Goal: Task Accomplishment & Management: Use online tool/utility

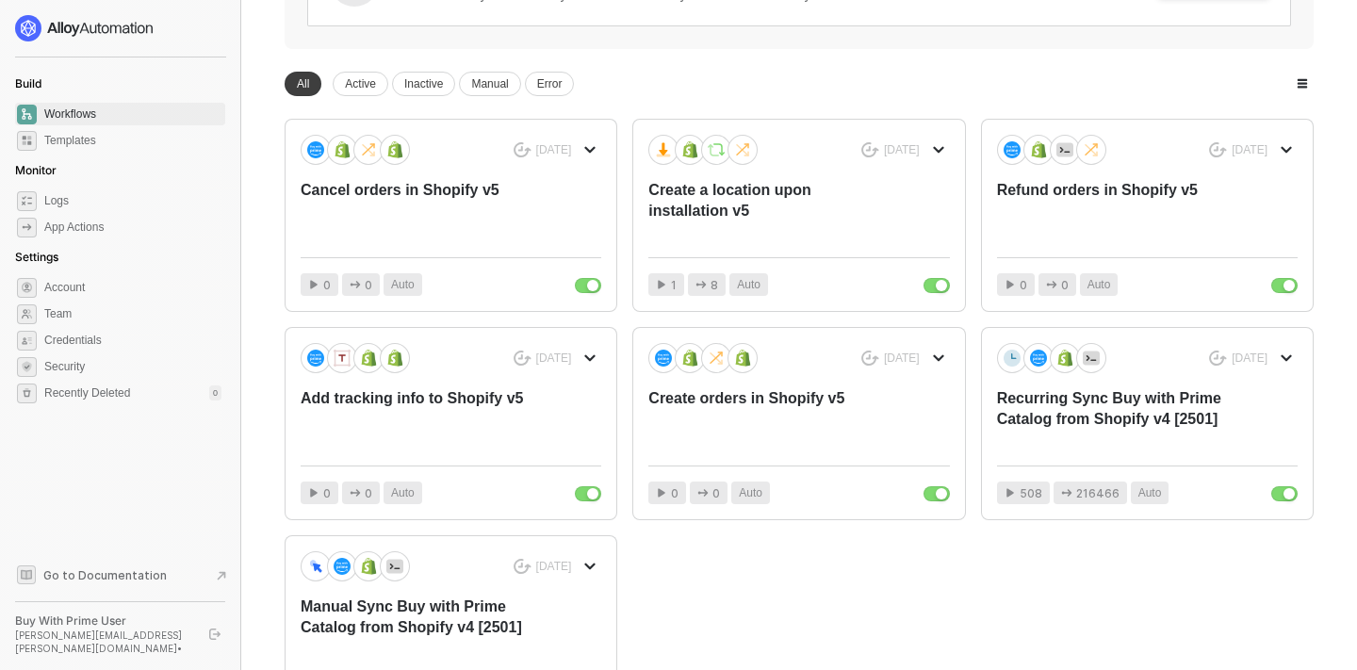
scroll to position [286, 0]
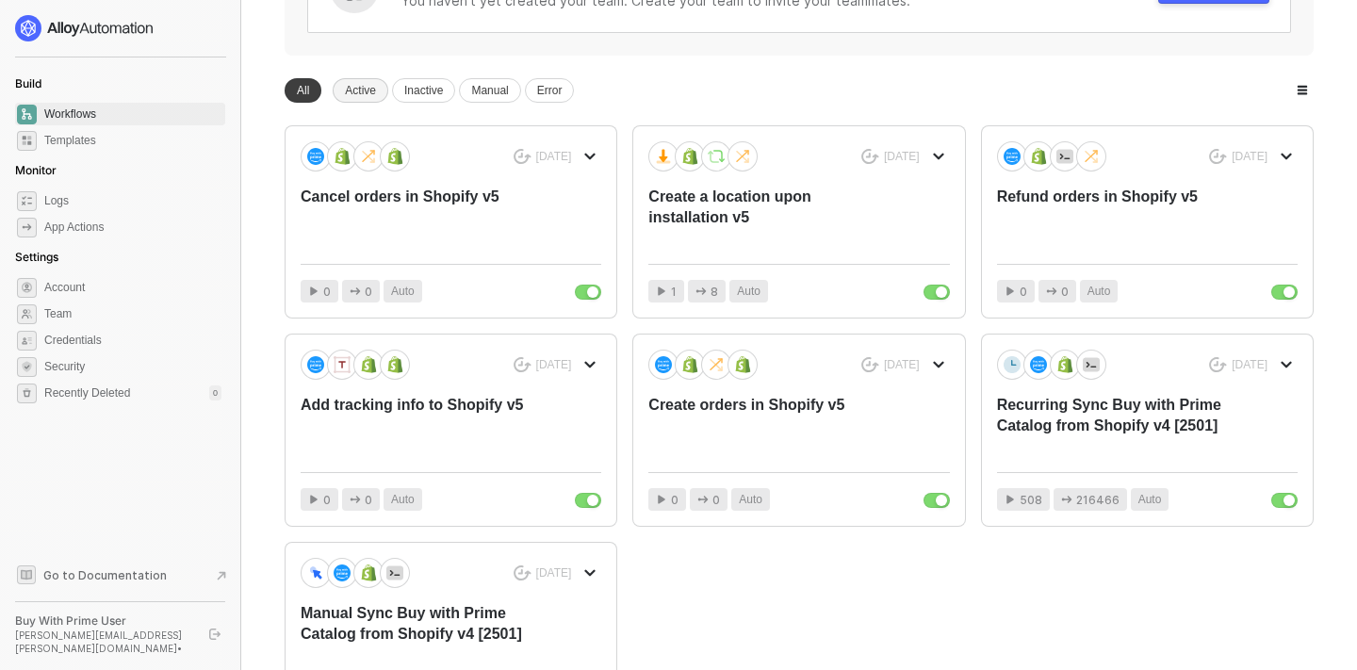
click at [367, 101] on div "Active" at bounding box center [361, 90] width 56 height 25
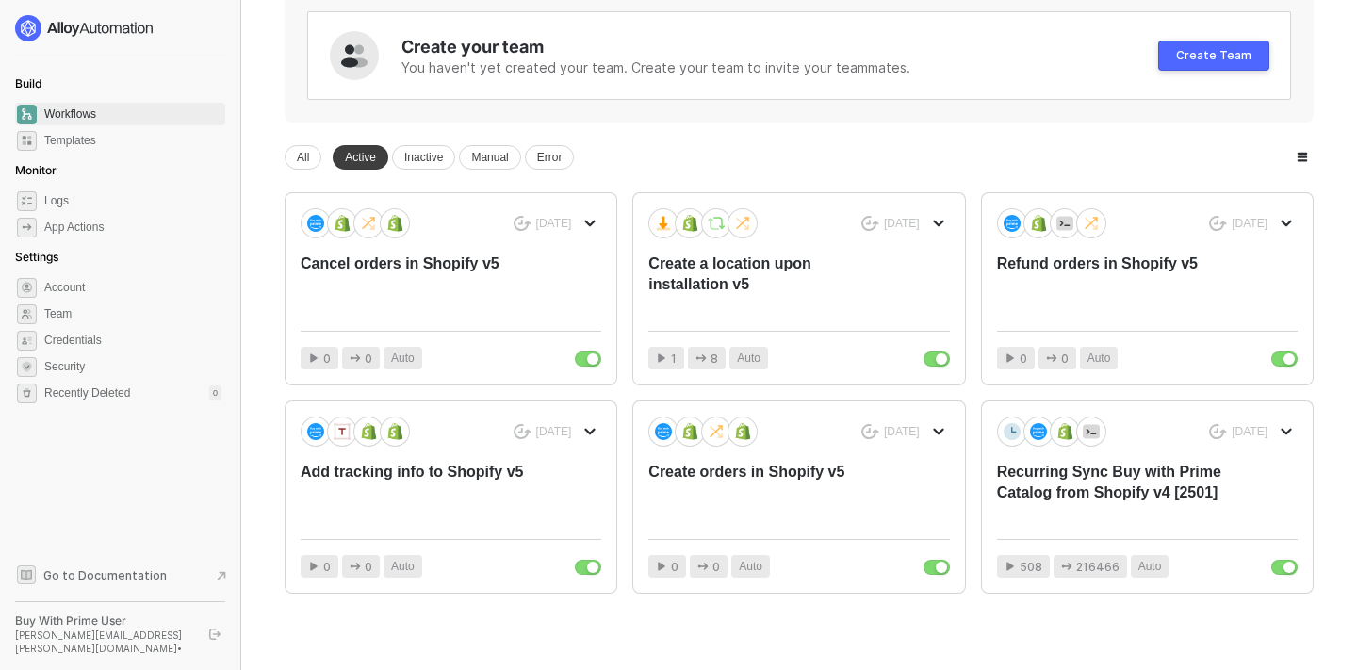
scroll to position [244, 0]
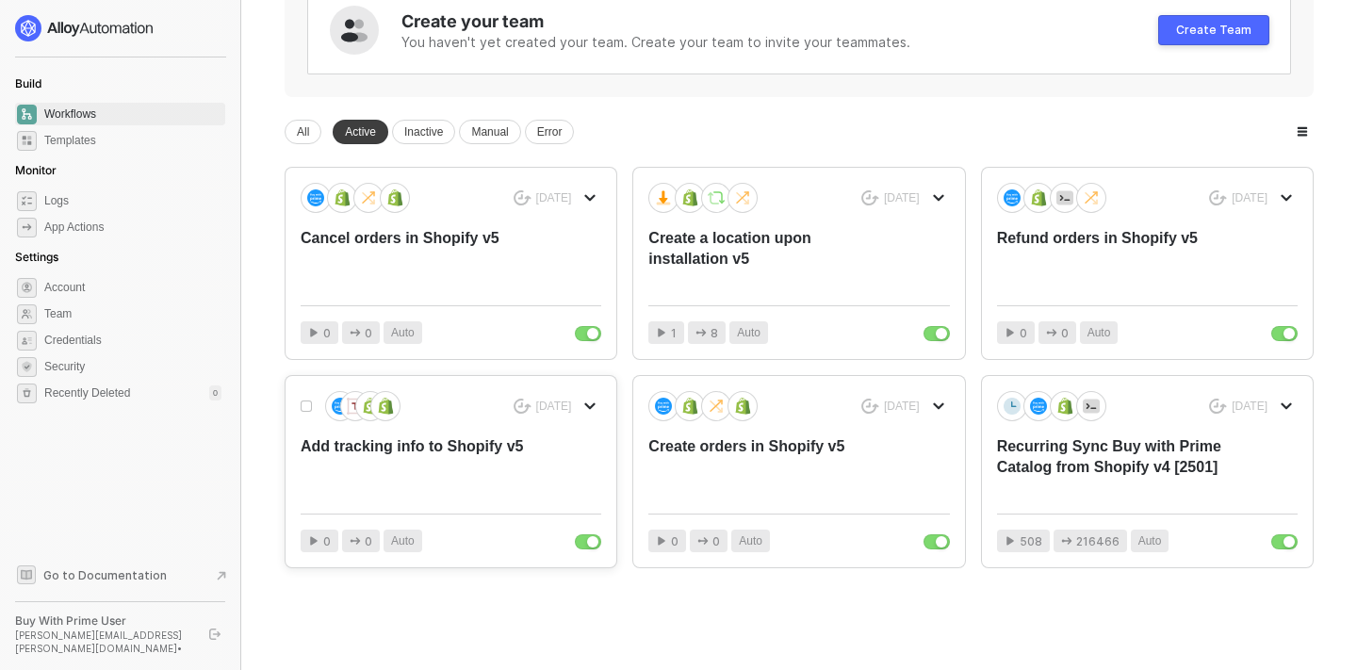
click at [418, 452] on div "Add tracking info to Shopify v5" at bounding box center [421, 467] width 240 height 62
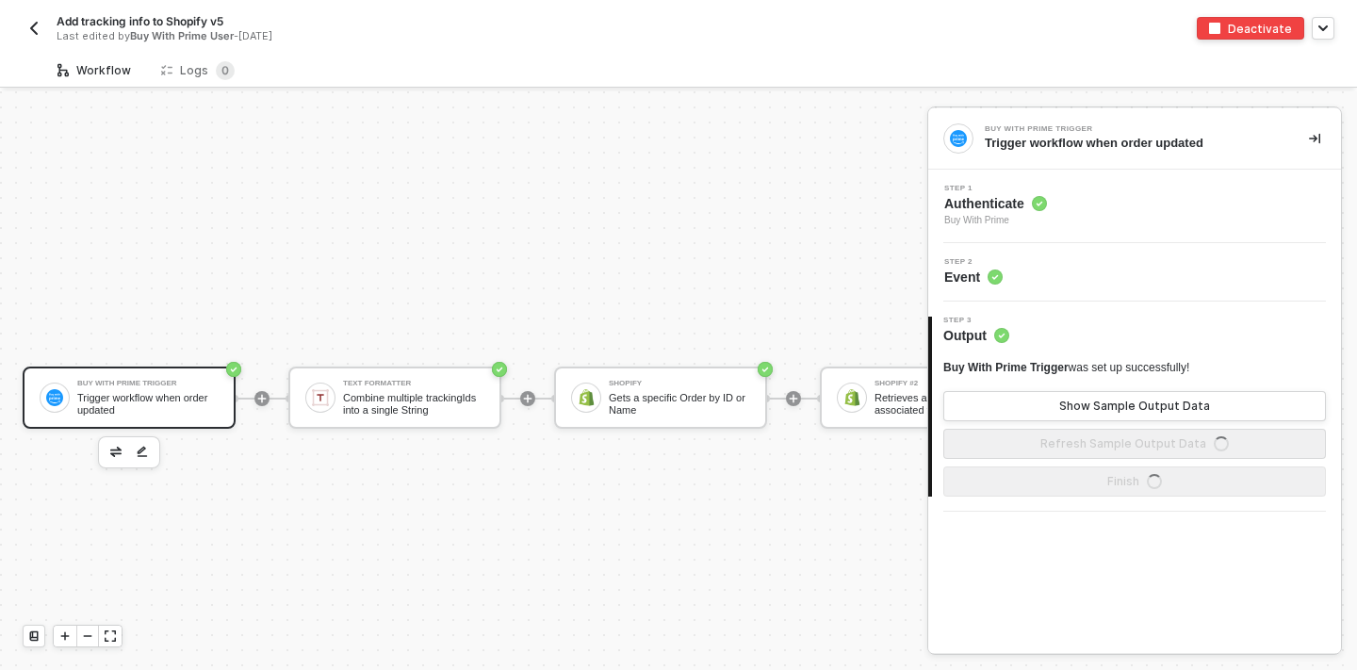
scroll to position [35, 0]
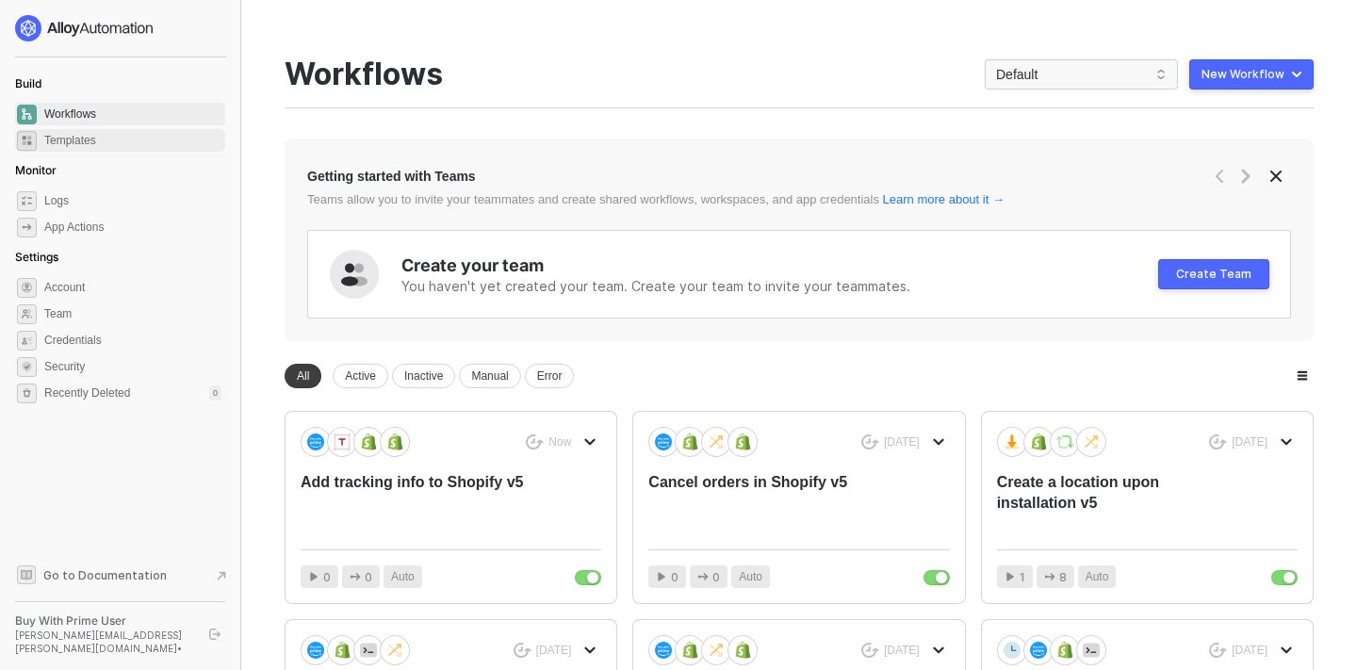
click at [79, 142] on span "Templates" at bounding box center [132, 140] width 177 height 23
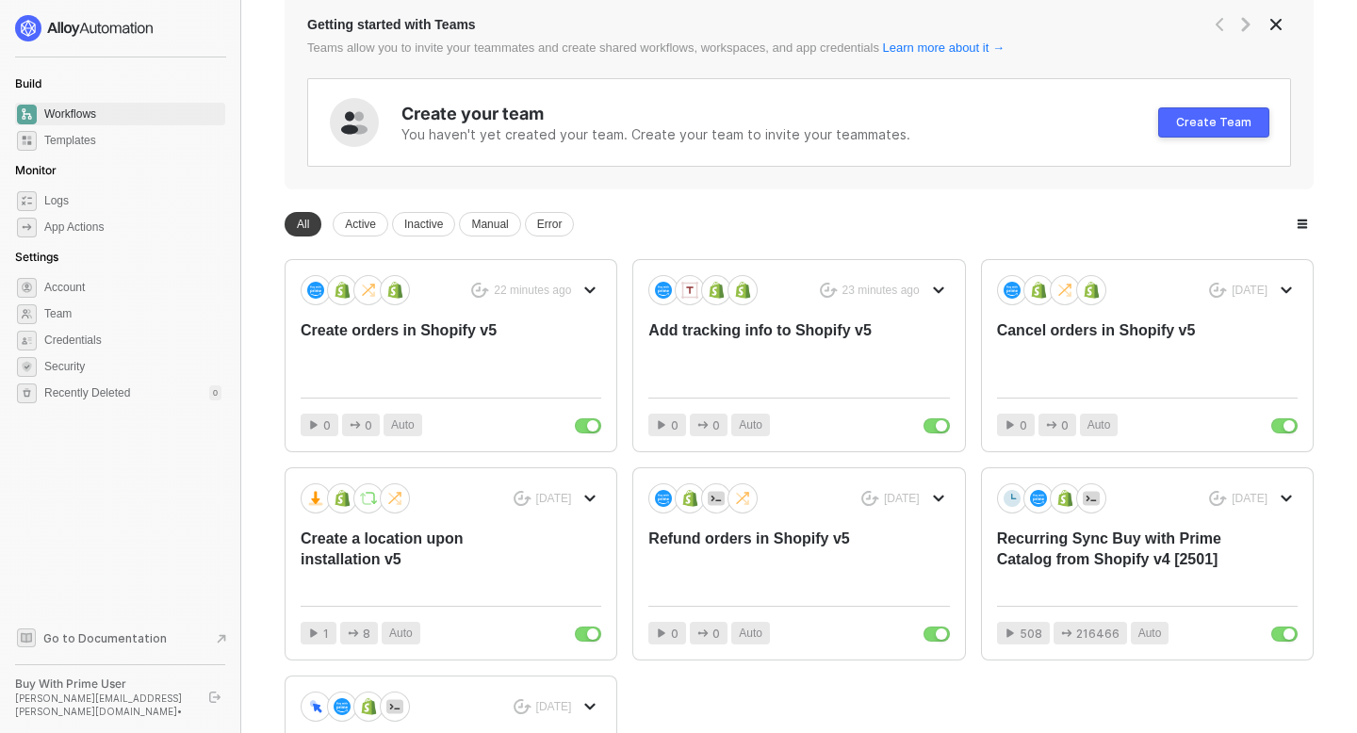
scroll to position [154, 0]
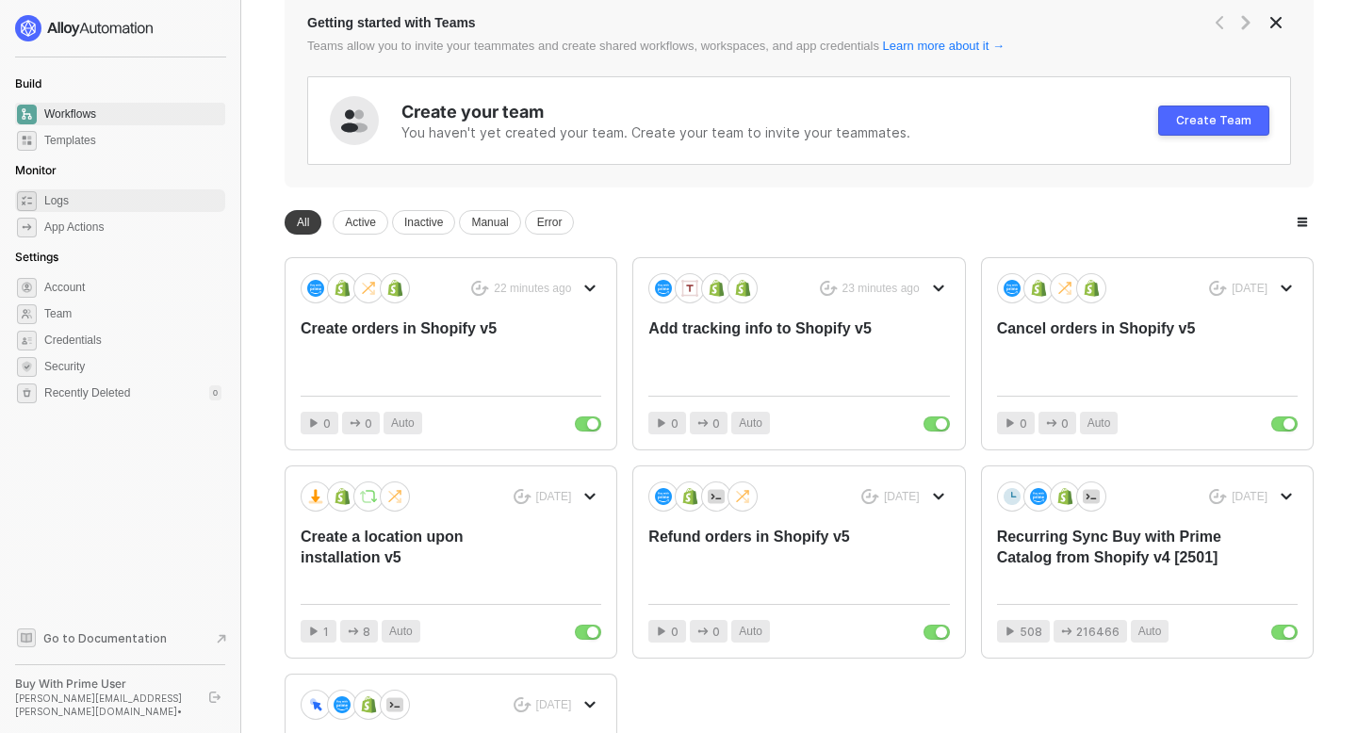
click at [75, 198] on span "Logs" at bounding box center [132, 200] width 177 height 23
